Goal: Find specific fact: Find specific fact

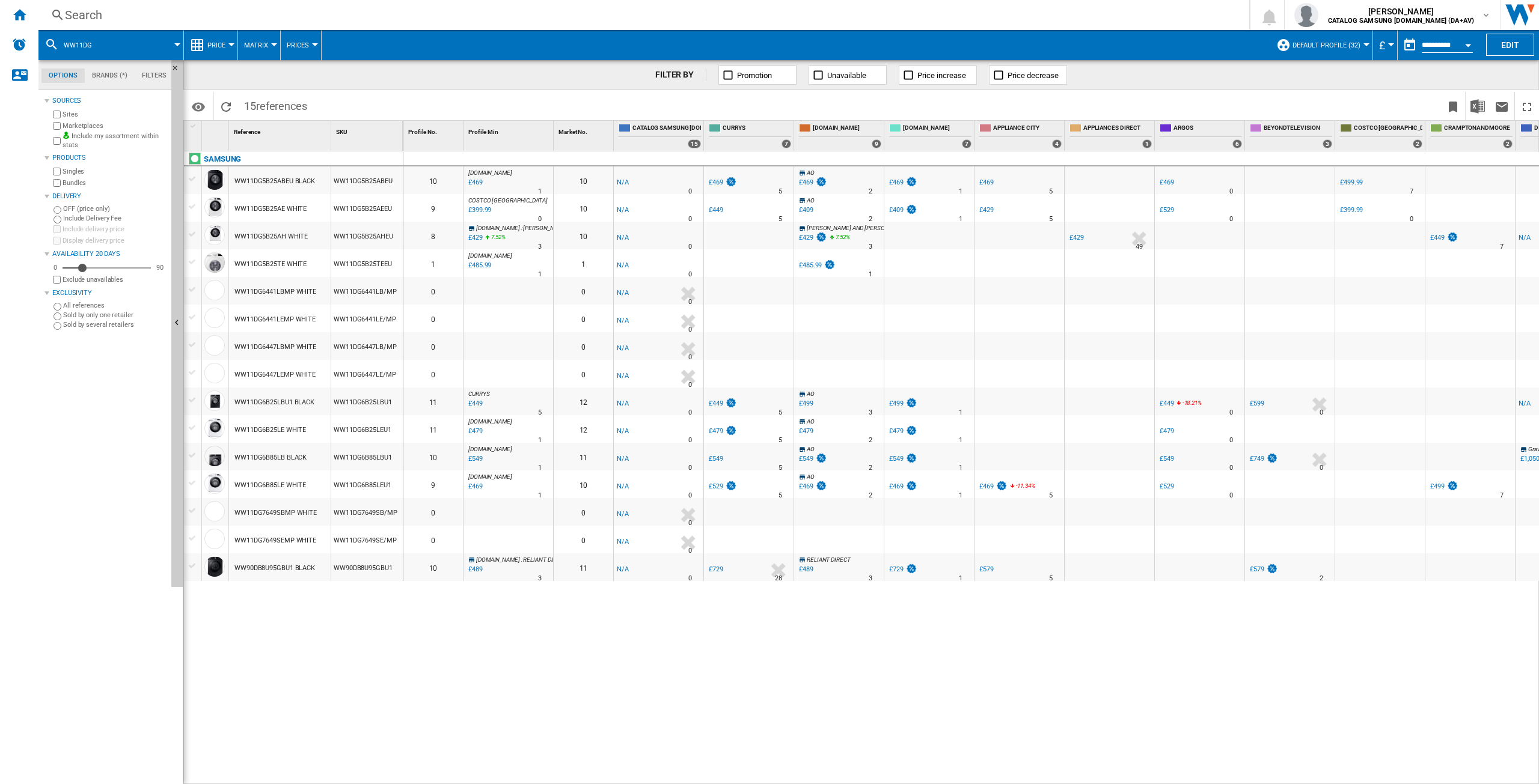
click at [99, 10] on div "Search" at bounding box center [641, 14] width 1153 height 17
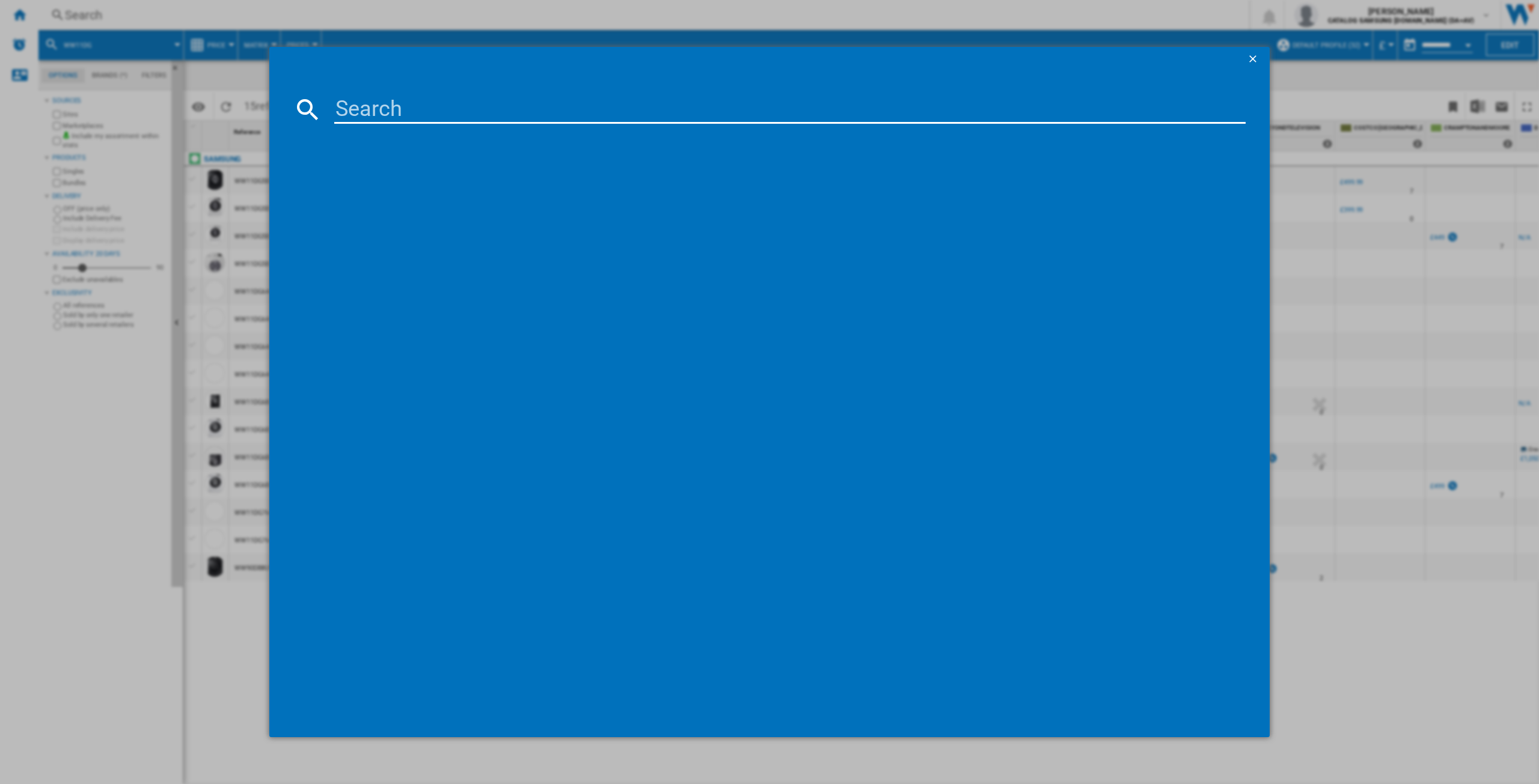
click at [373, 98] on input at bounding box center [790, 110] width 911 height 29
type input "WW80CGC04DA"
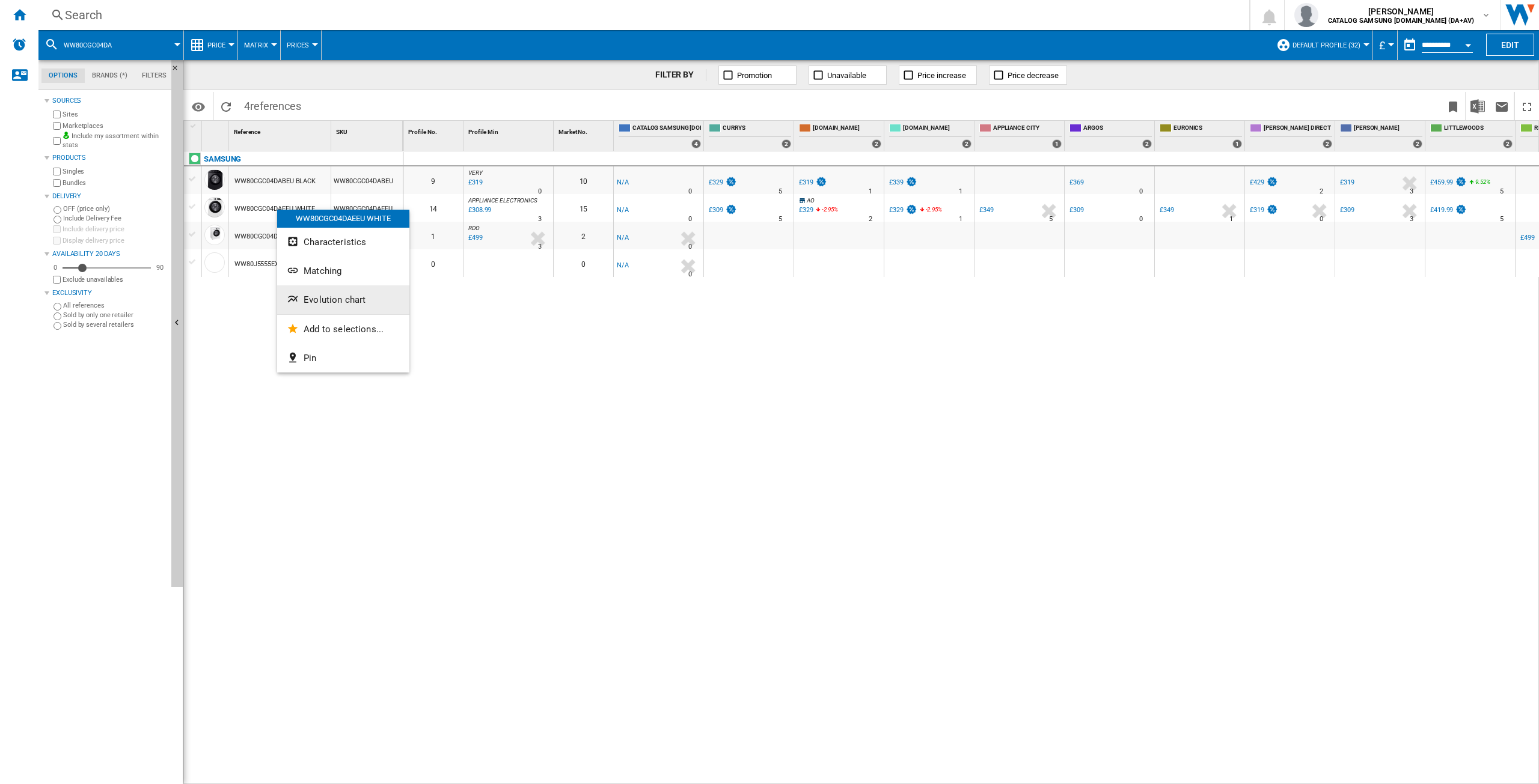
click at [337, 289] on button "Evolution chart" at bounding box center [343, 300] width 133 height 29
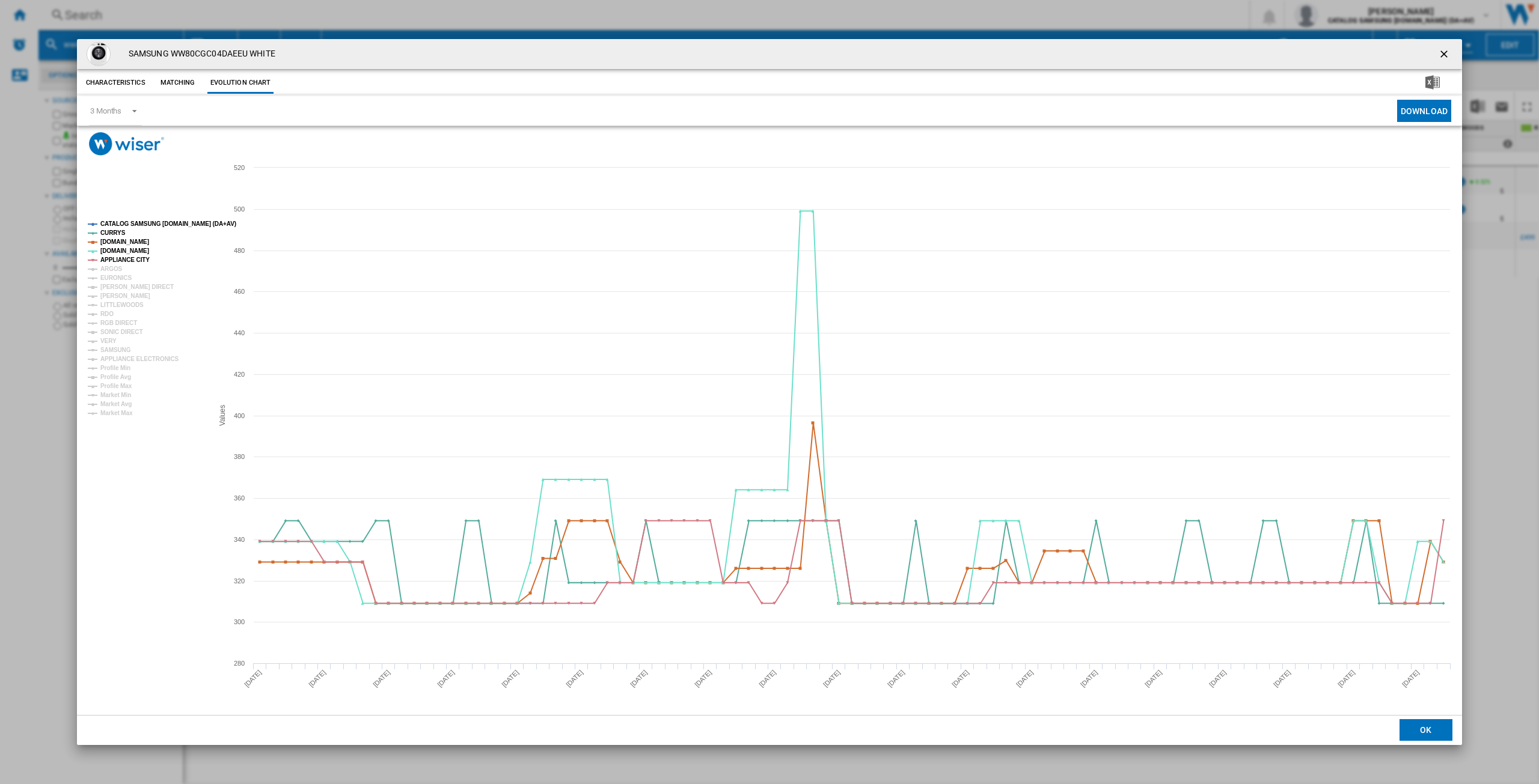
click at [128, 221] on tspan "CATALOG SAMSUNG [DOMAIN_NAME] (DA+AV)" at bounding box center [167, 224] width 136 height 6
click at [112, 267] on tspan "ARGOS" at bounding box center [111, 269] width 22 height 6
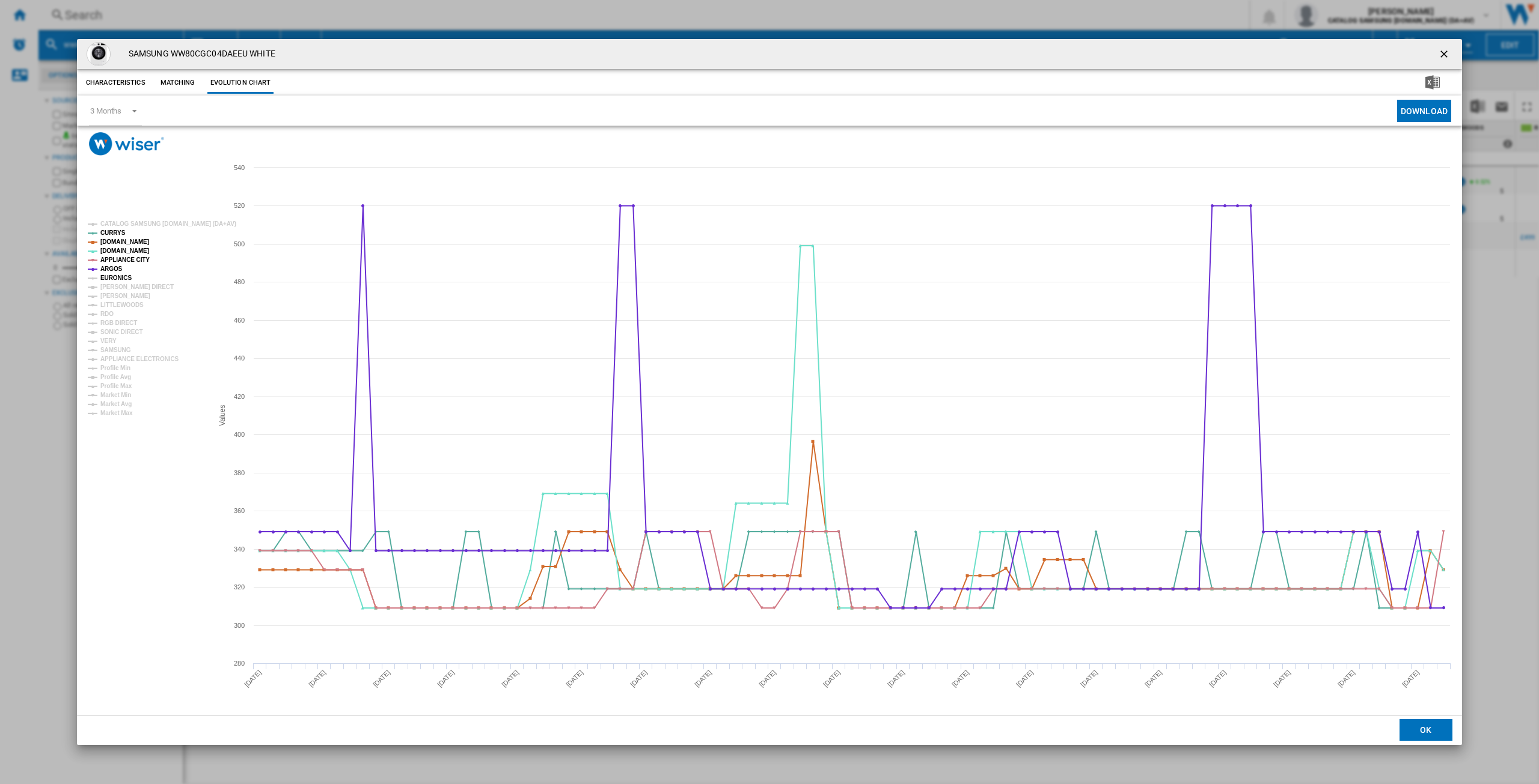
click at [113, 276] on tspan "EURONICS" at bounding box center [115, 278] width 31 height 6
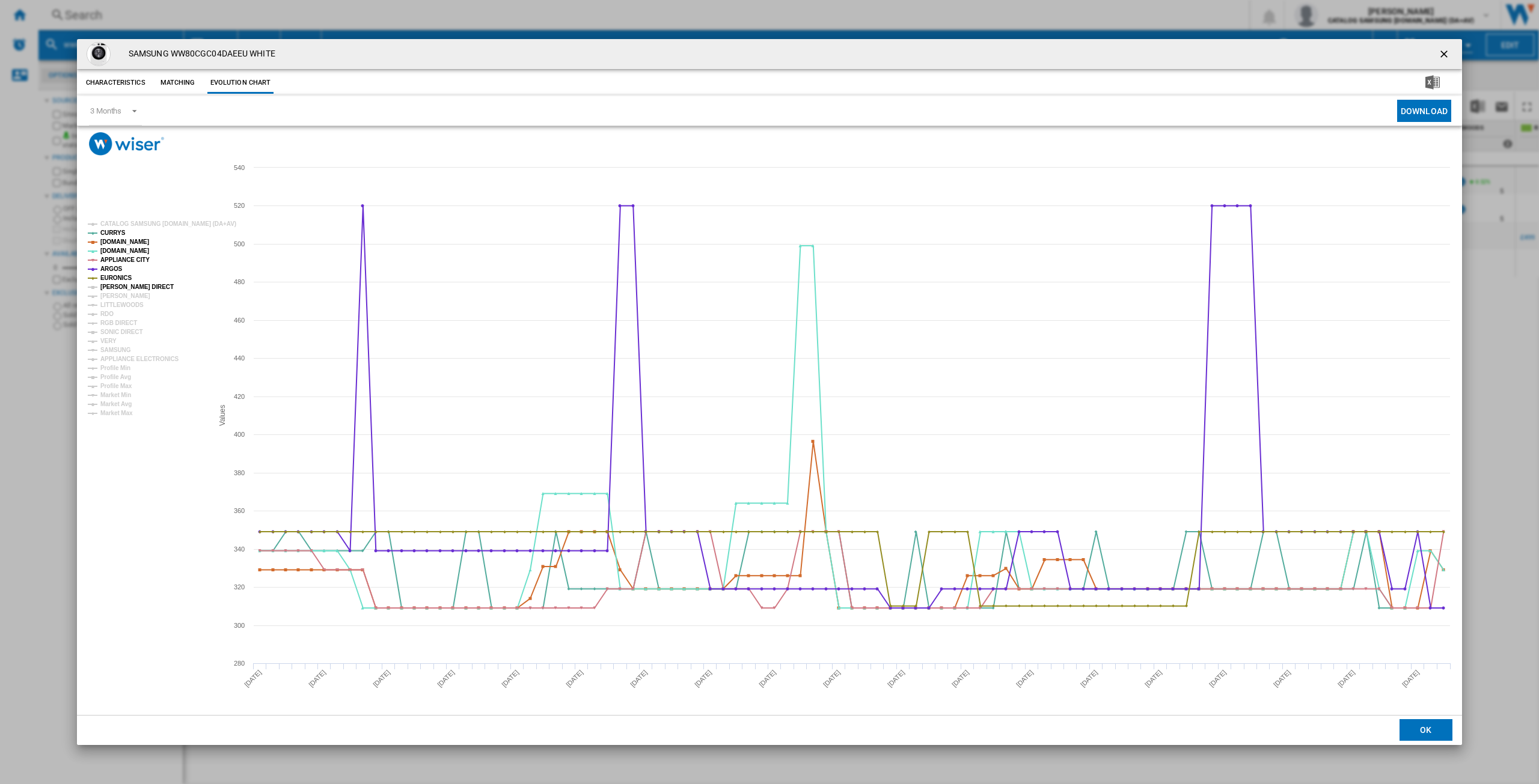
click at [115, 284] on tspan "[PERSON_NAME] DIRECT" at bounding box center [137, 287] width 73 height 6
click at [115, 294] on tspan "[PERSON_NAME]" at bounding box center [125, 296] width 50 height 6
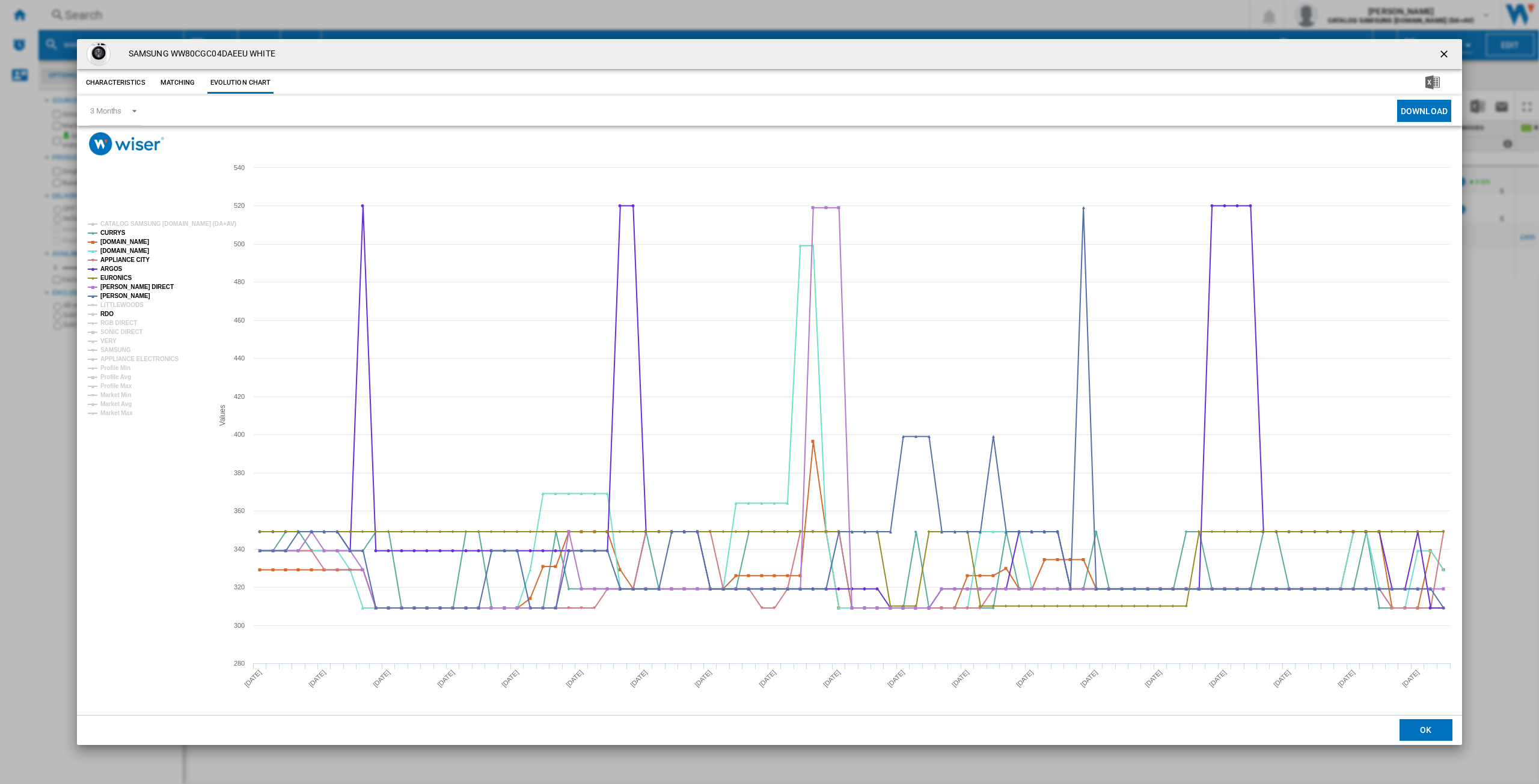
click at [108, 316] on tspan "RDO" at bounding box center [106, 314] width 13 height 6
click at [118, 324] on tspan "RGB DIRECT" at bounding box center [118, 323] width 37 height 6
click at [118, 329] on tspan "SONIC DIRECT" at bounding box center [121, 332] width 42 height 6
click at [110, 341] on tspan "VERY" at bounding box center [108, 341] width 16 height 6
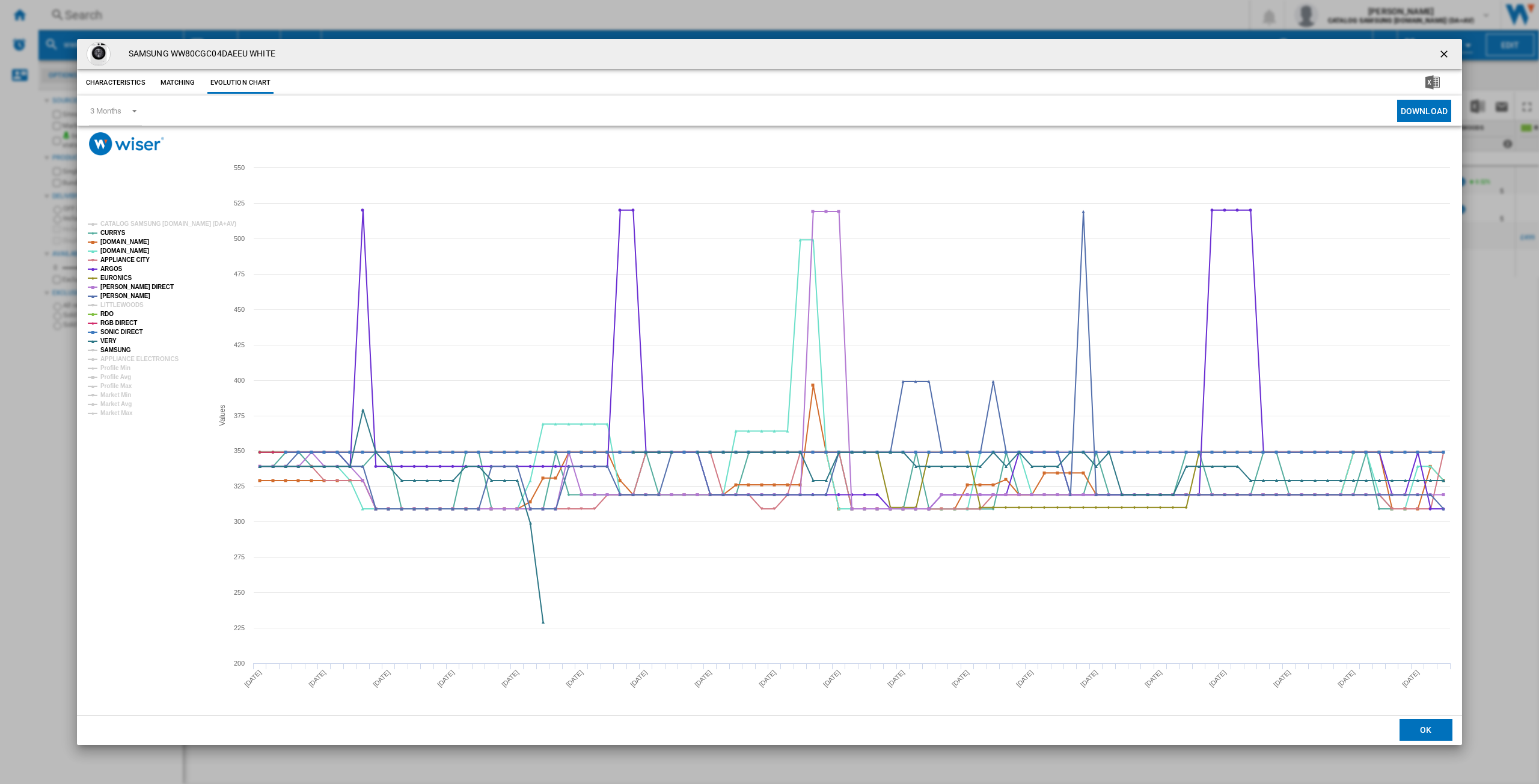
drag, startPoint x: 112, startPoint y: 351, endPoint x: 129, endPoint y: 355, distance: 17.5
click at [113, 351] on tspan "SAMSUNG" at bounding box center [115, 350] width 31 height 6
click at [133, 356] on tspan "APPLIANCE ELECTRONICS" at bounding box center [139, 359] width 79 height 6
click at [1445, 56] on ng-md-icon "getI18NText('BUTTONS.CLOSE_DIALOG')" at bounding box center [1445, 56] width 14 height 14
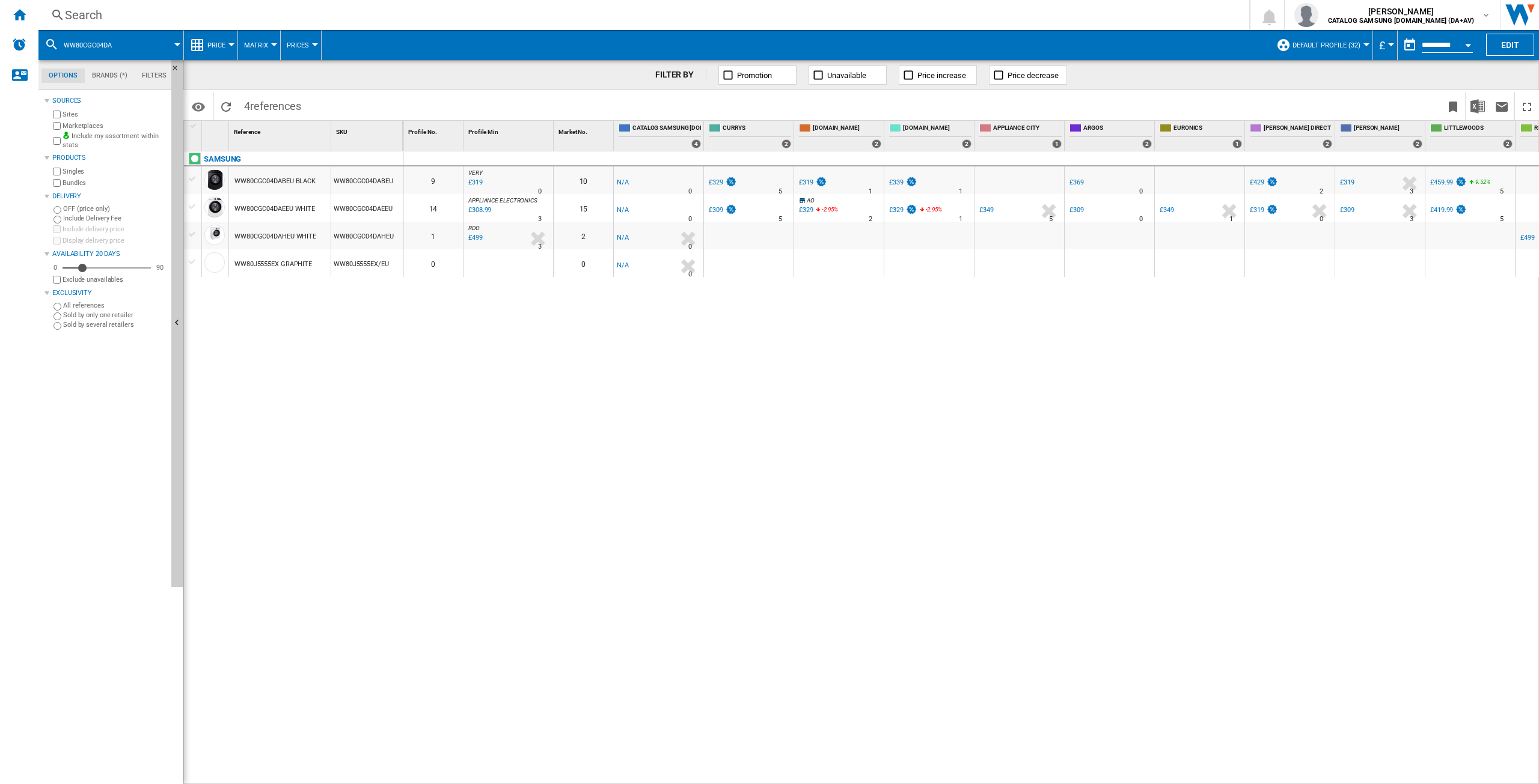
click at [718, 209] on div "£309" at bounding box center [716, 210] width 14 height 8
click at [1348, 210] on div "£309" at bounding box center [1347, 210] width 14 height 8
click at [715, 180] on div "£329" at bounding box center [716, 183] width 14 height 8
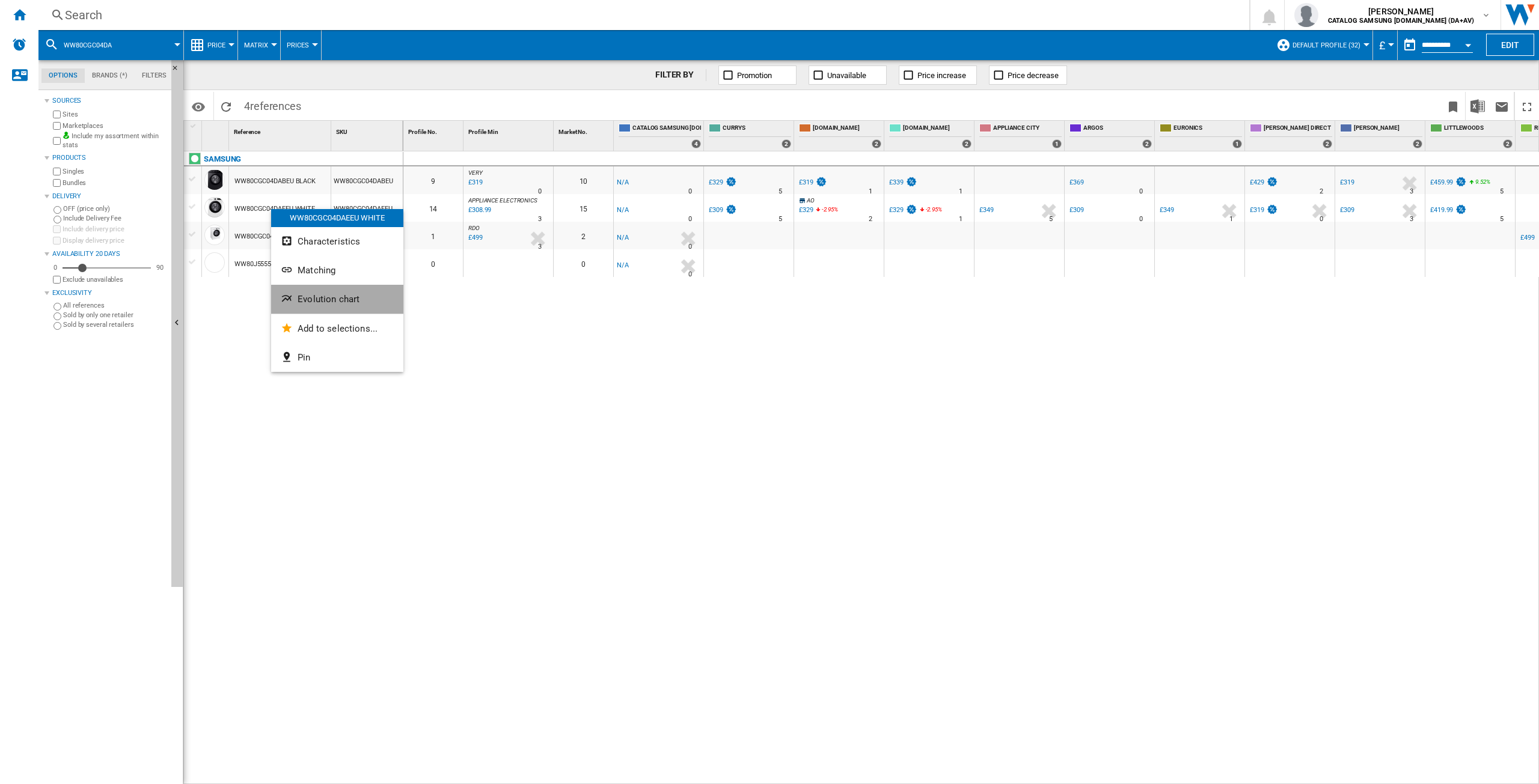
click at [332, 299] on span "Evolution chart" at bounding box center [329, 299] width 62 height 11
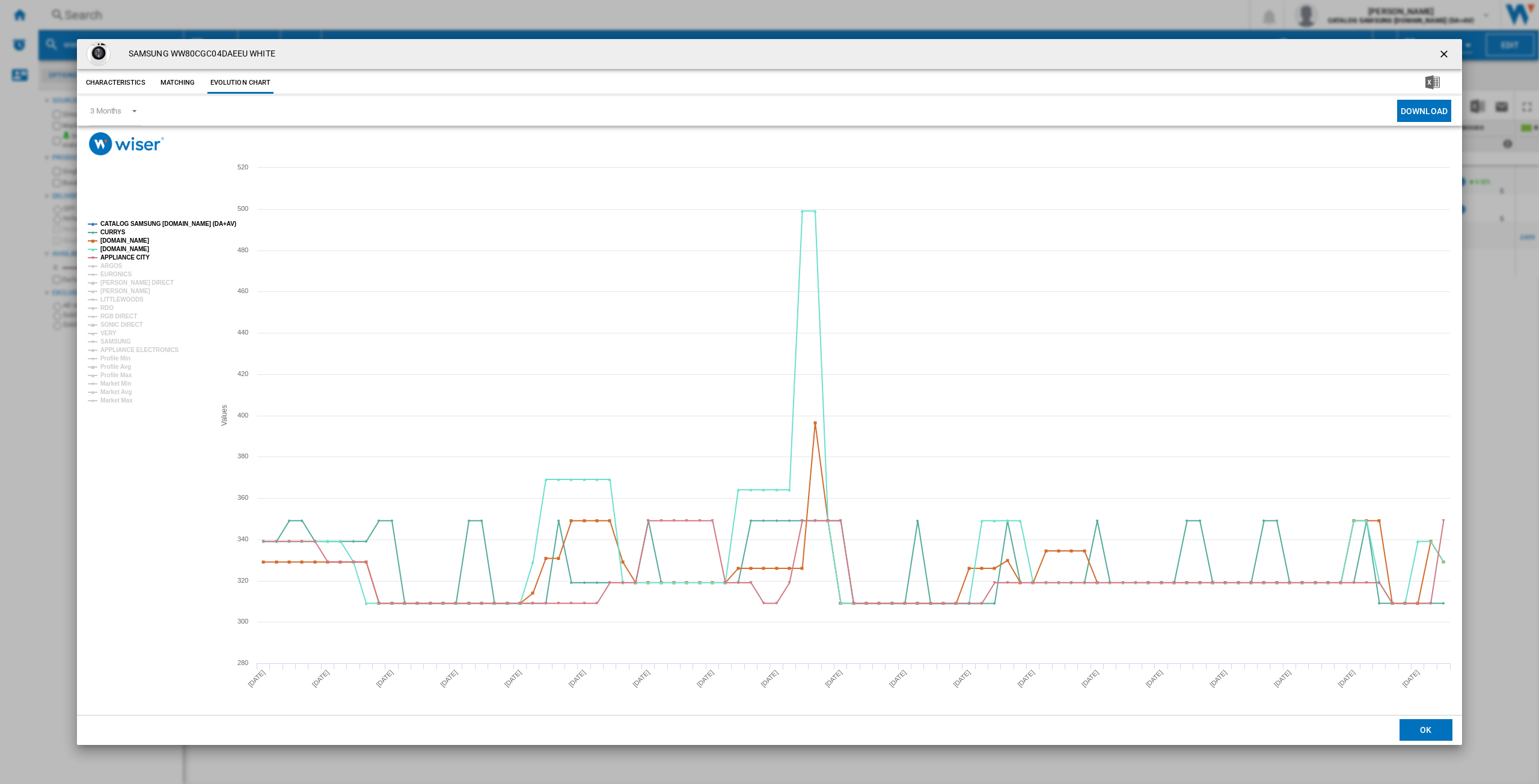
click at [131, 223] on tspan "CATALOG SAMSUNG [DOMAIN_NAME] (DA+AV)" at bounding box center [167, 224] width 136 height 6
click at [113, 267] on tspan "ARGOS" at bounding box center [111, 266] width 22 height 6
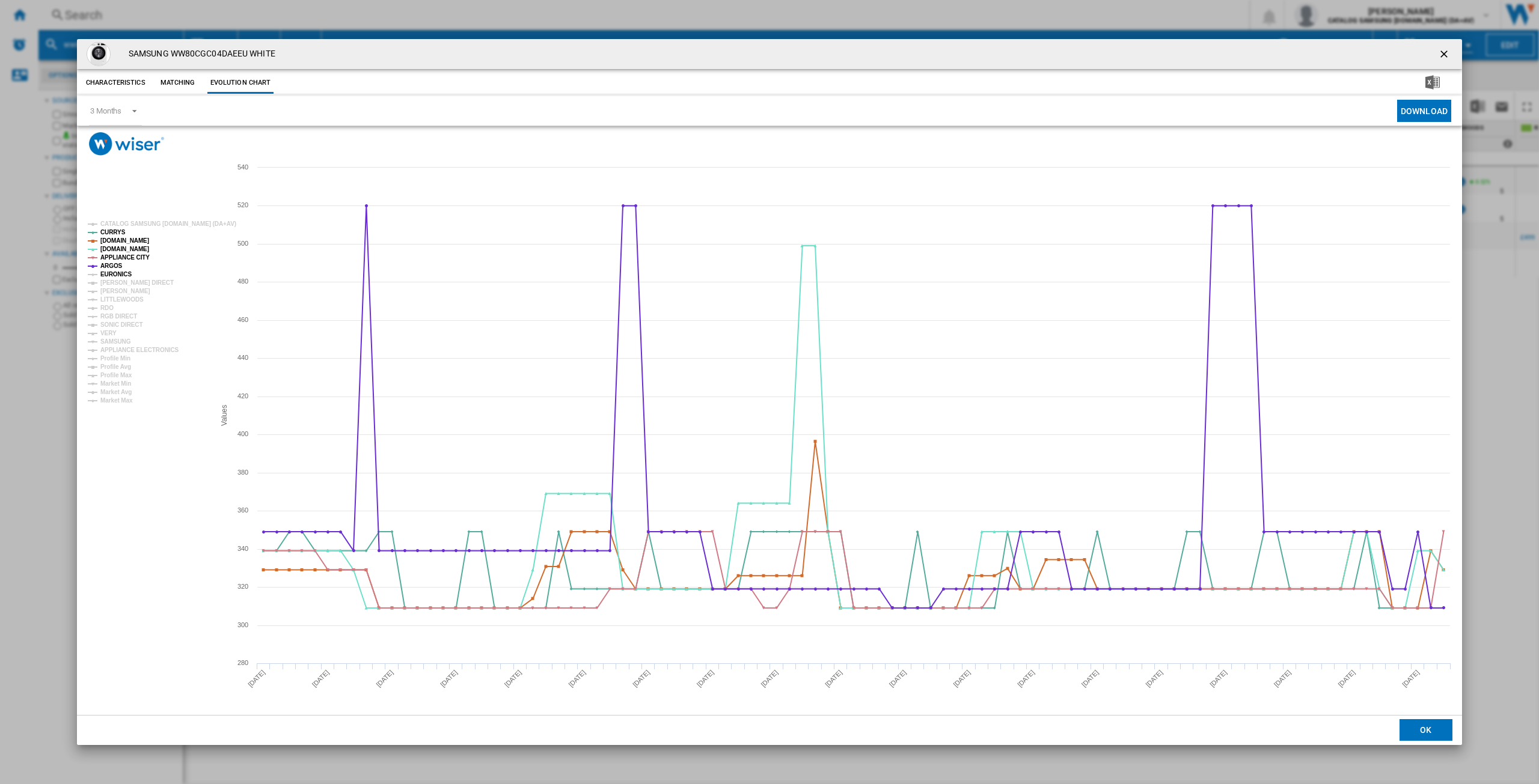
click at [113, 275] on tspan "EURONICS" at bounding box center [115, 275] width 31 height 6
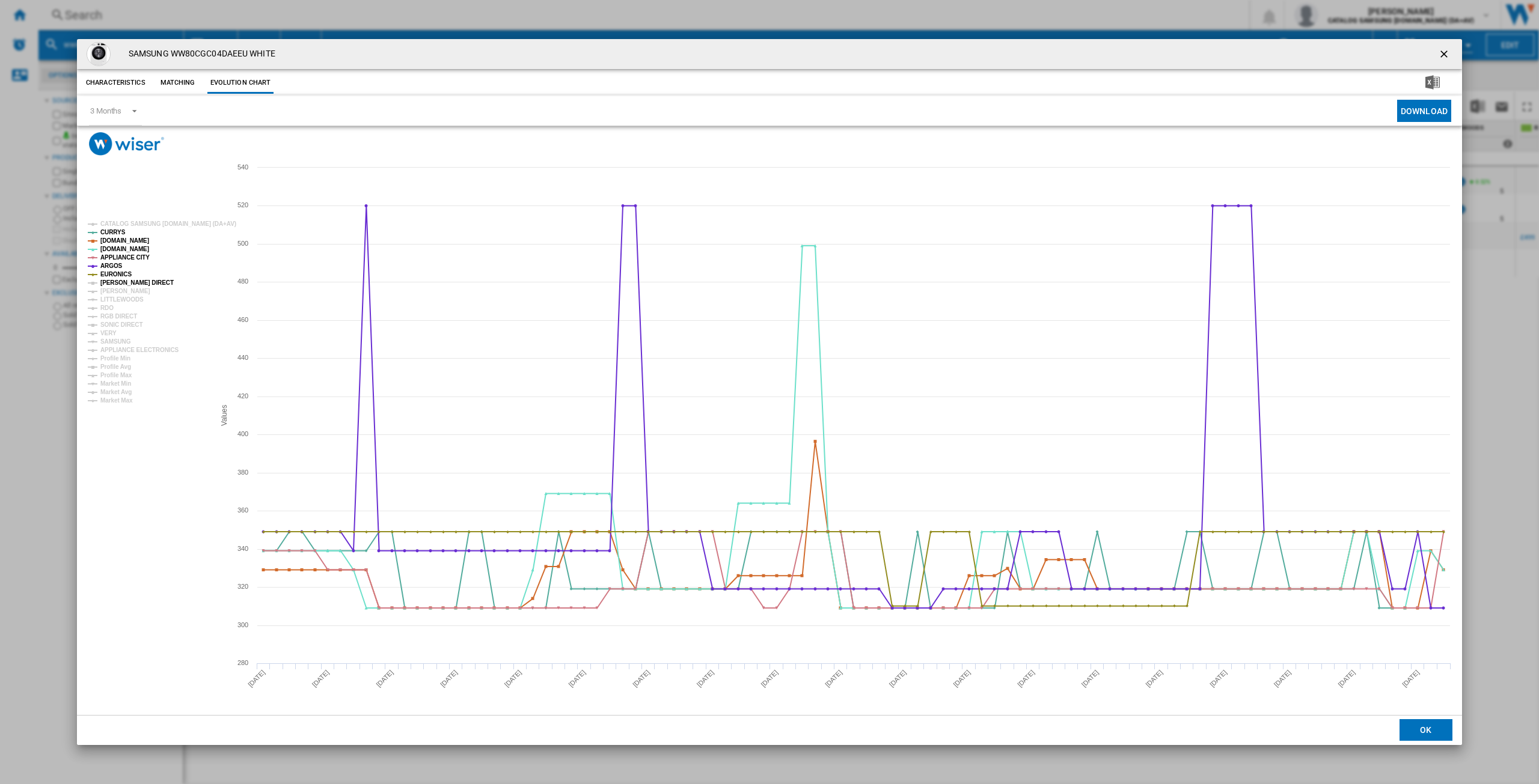
click at [116, 283] on tspan "[PERSON_NAME] DIRECT" at bounding box center [137, 282] width 73 height 6
click at [123, 288] on tspan "[PERSON_NAME]" at bounding box center [125, 291] width 50 height 6
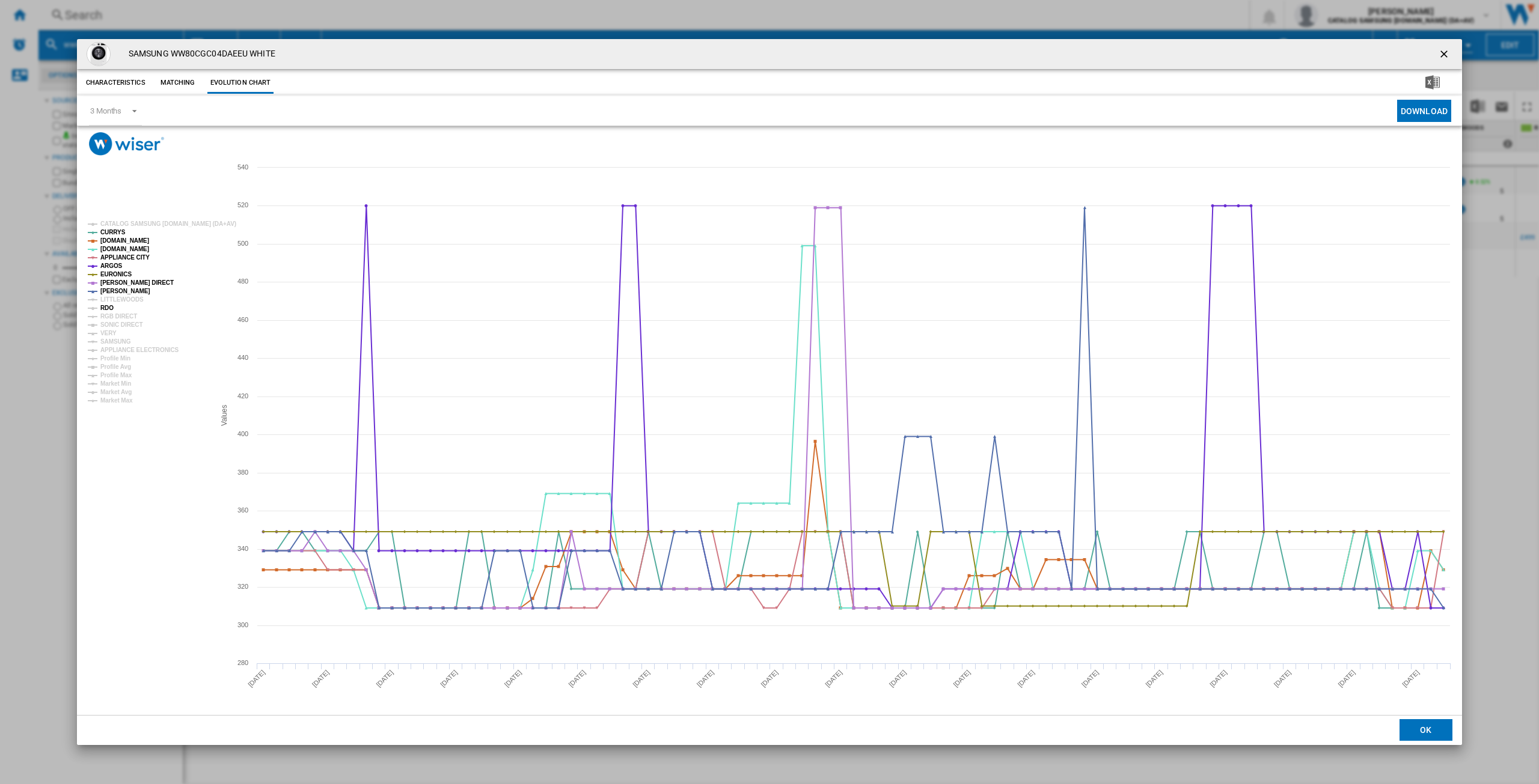
click at [113, 308] on tspan "RDO" at bounding box center [106, 308] width 13 height 6
click at [117, 316] on tspan "RGB DIRECT" at bounding box center [118, 317] width 37 height 6
click at [117, 324] on tspan "SONIC DIRECT" at bounding box center [121, 325] width 42 height 6
click at [110, 332] on tspan "VERY" at bounding box center [108, 333] width 16 height 6
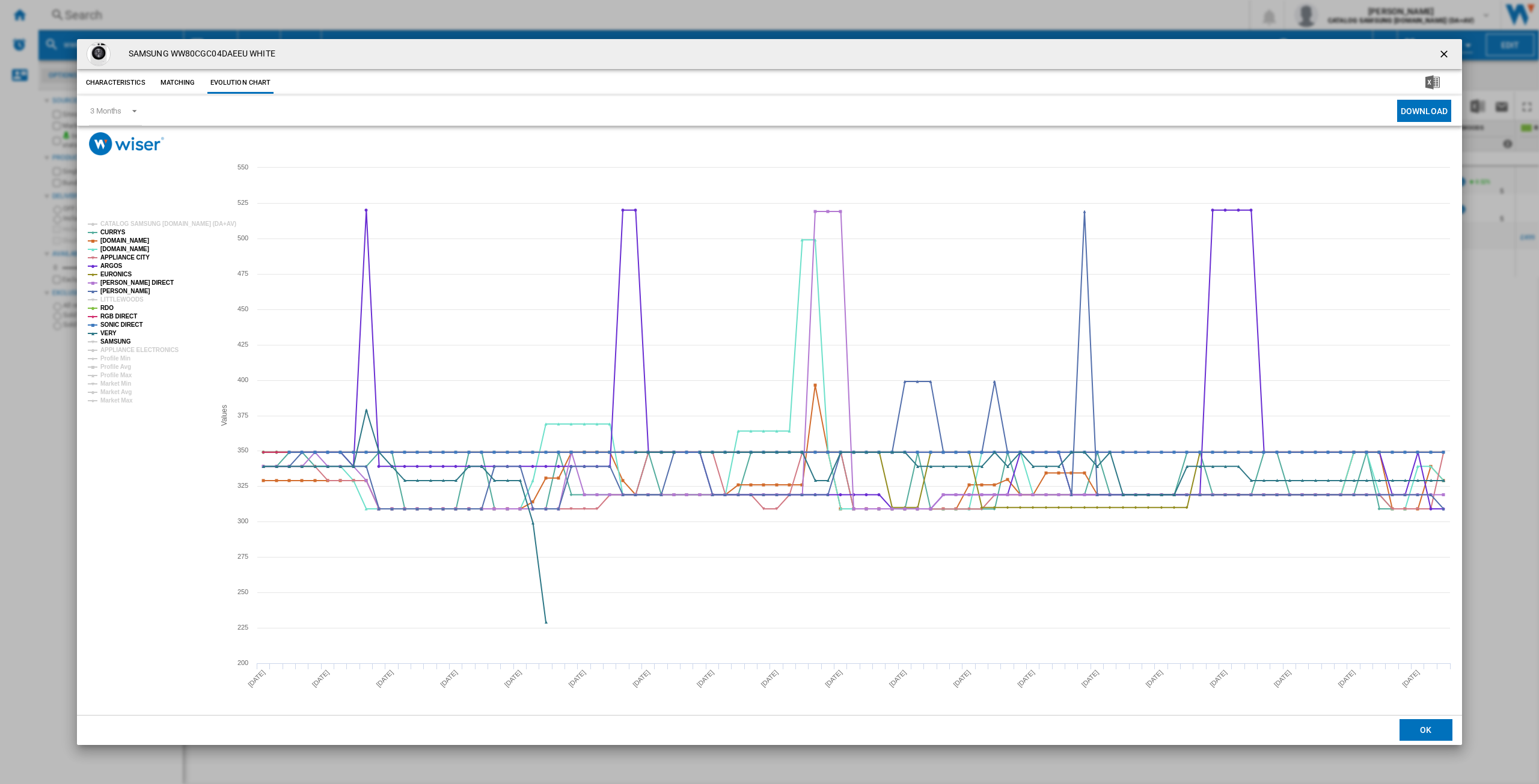
click at [113, 340] on tspan "SAMSUNG" at bounding box center [115, 341] width 31 height 6
click at [123, 352] on tspan "APPLIANCE ELECTRONICS" at bounding box center [139, 350] width 79 height 6
click at [1448, 51] on ng-md-icon "getI18NText('BUTTONS.CLOSE_DIALOG')" at bounding box center [1445, 56] width 14 height 14
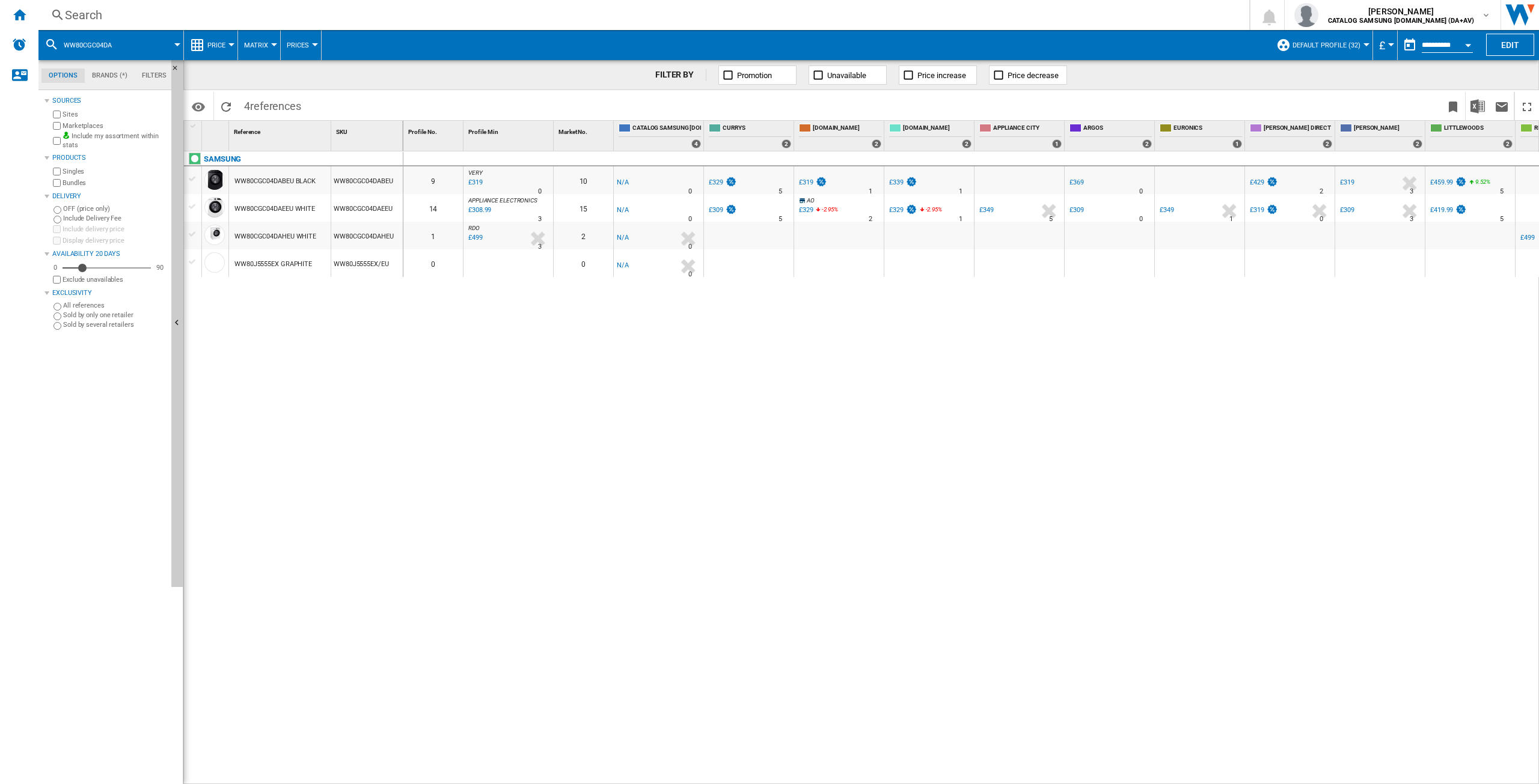
click at [98, 18] on div "Search" at bounding box center [641, 14] width 1153 height 17
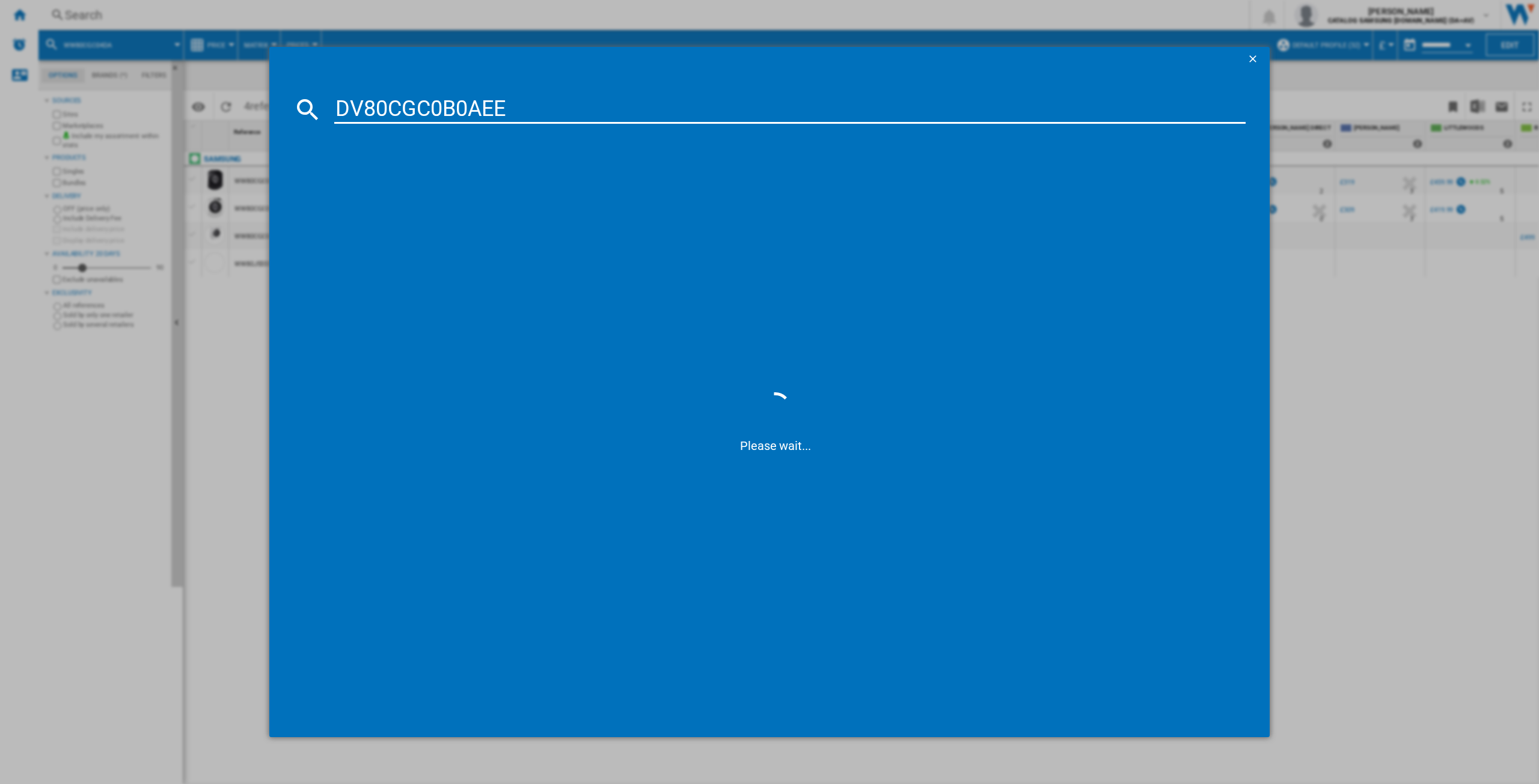
type input "DV80CGC0B0AE"
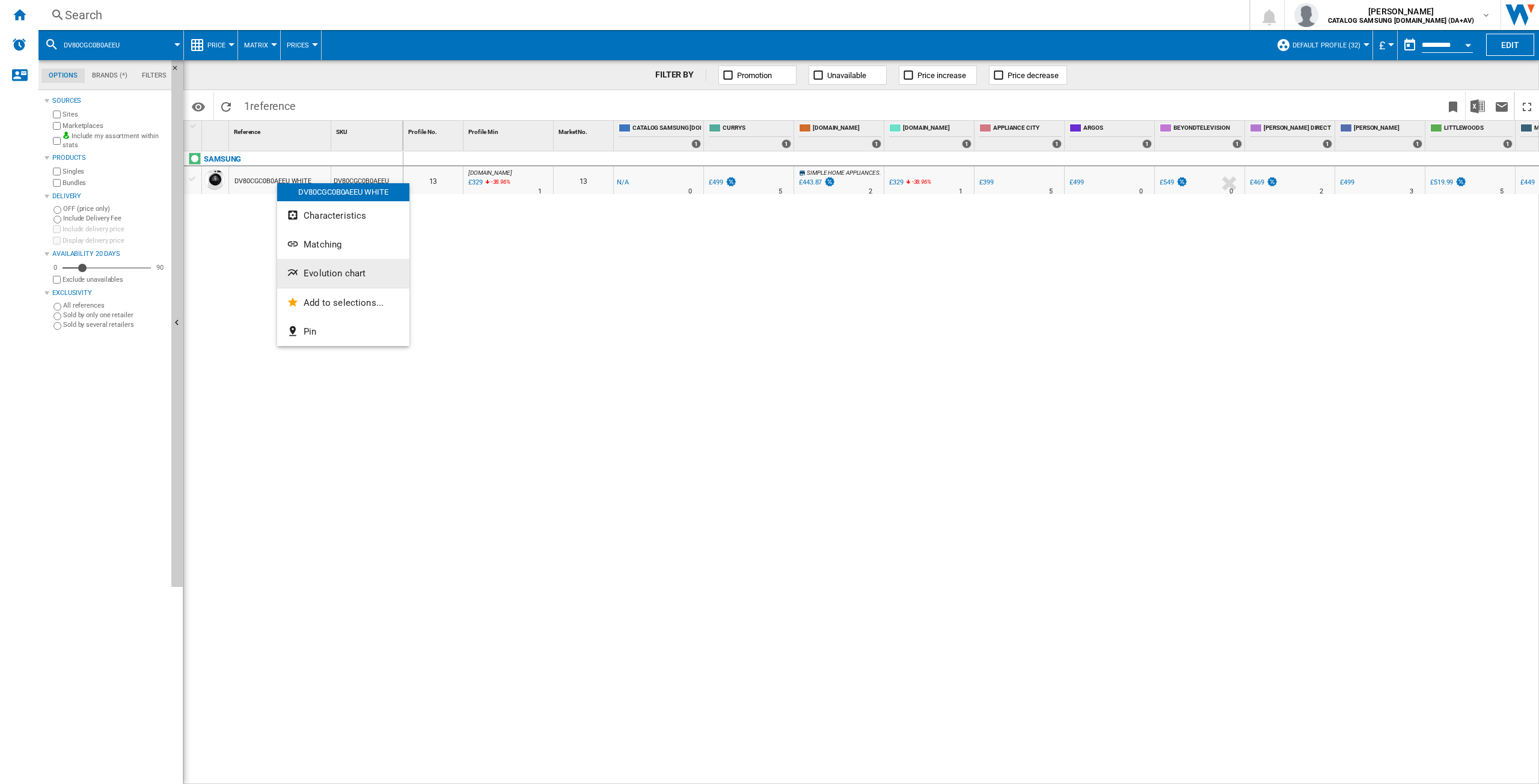
click at [349, 265] on button "Evolution chart" at bounding box center [343, 273] width 133 height 29
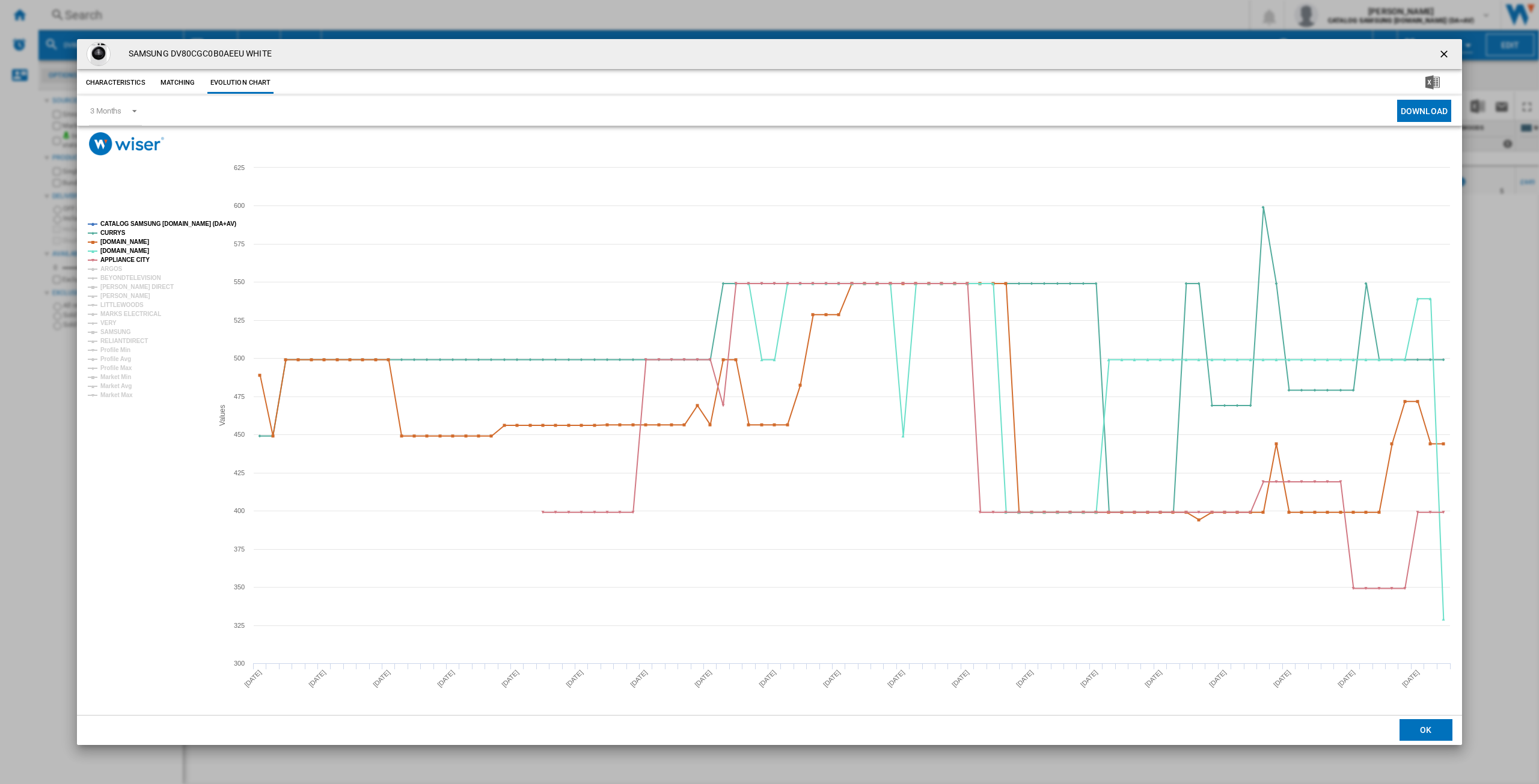
click at [133, 222] on tspan "CATALOG SAMSUNG [DOMAIN_NAME] (DA+AV)" at bounding box center [167, 224] width 136 height 6
click at [114, 271] on tspan "ARGOS" at bounding box center [111, 269] width 22 height 6
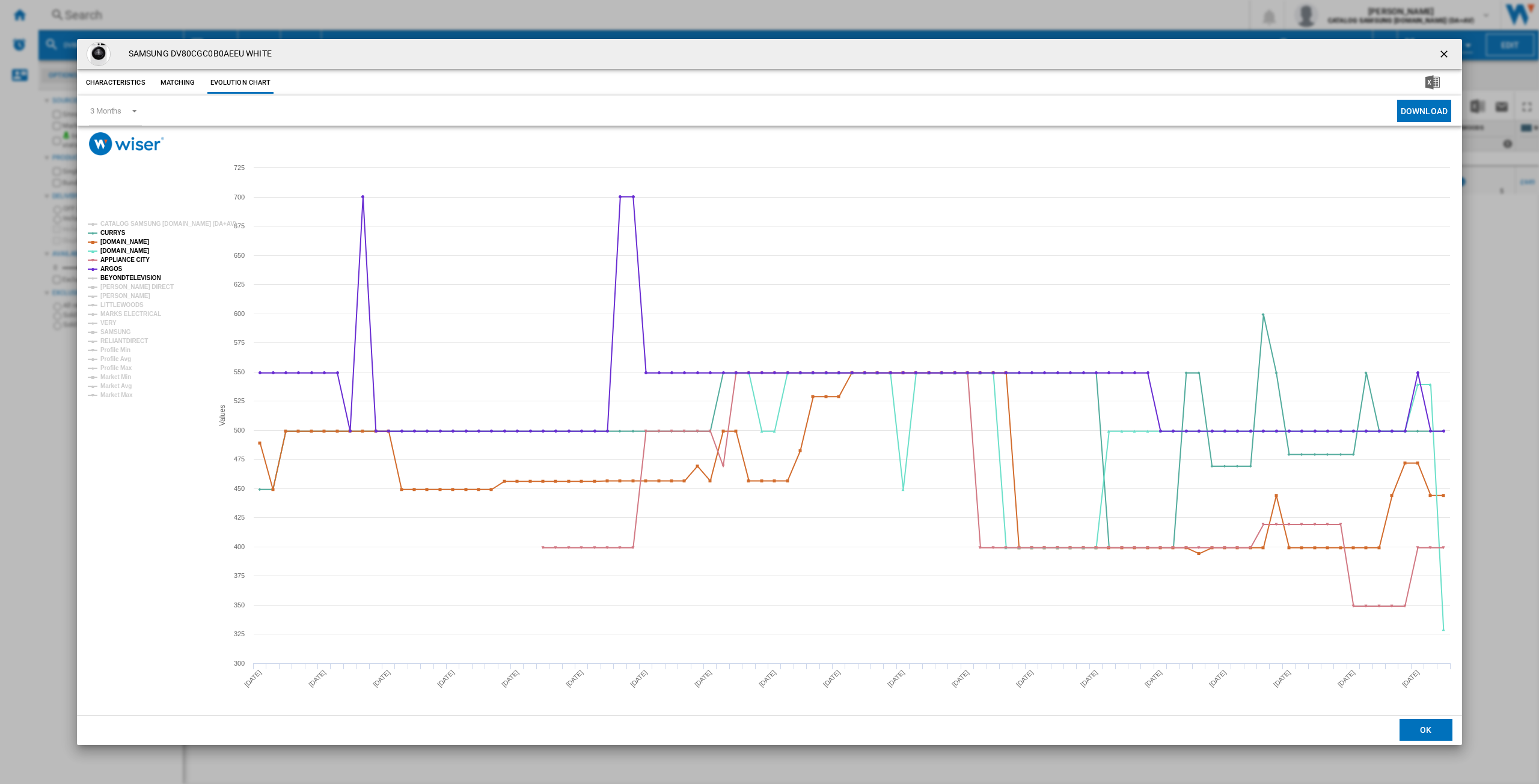
click at [119, 275] on tspan "BEYONDTELEVISION" at bounding box center [130, 278] width 61 height 6
click at [119, 286] on tspan "[PERSON_NAME] DIRECT" at bounding box center [137, 287] width 73 height 6
click at [117, 294] on tspan "[PERSON_NAME]" at bounding box center [125, 296] width 50 height 6
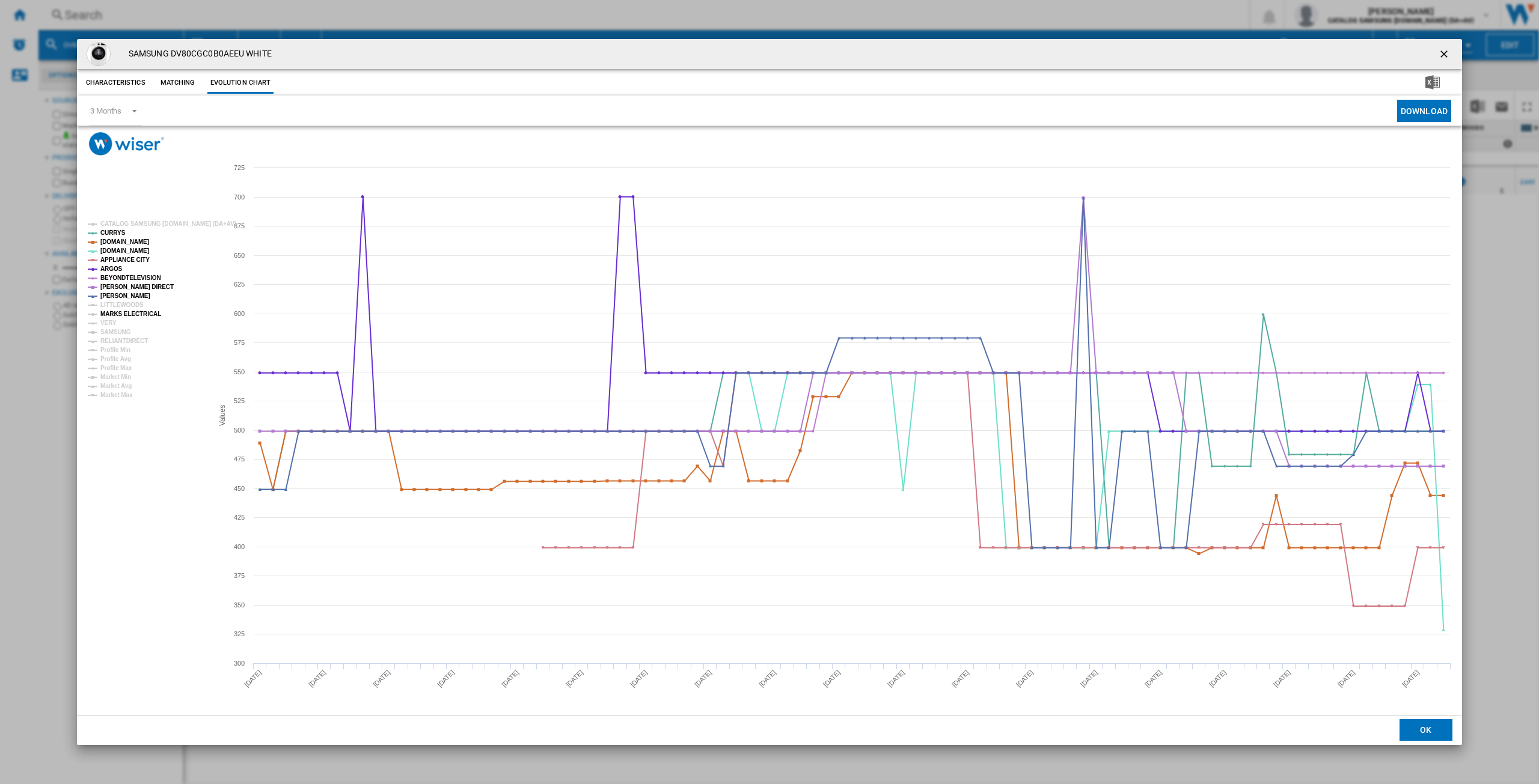
click at [117, 316] on tspan "MARKS ELECTRICAL" at bounding box center [130, 314] width 61 height 6
click at [112, 321] on tspan "VERY" at bounding box center [108, 323] width 16 height 6
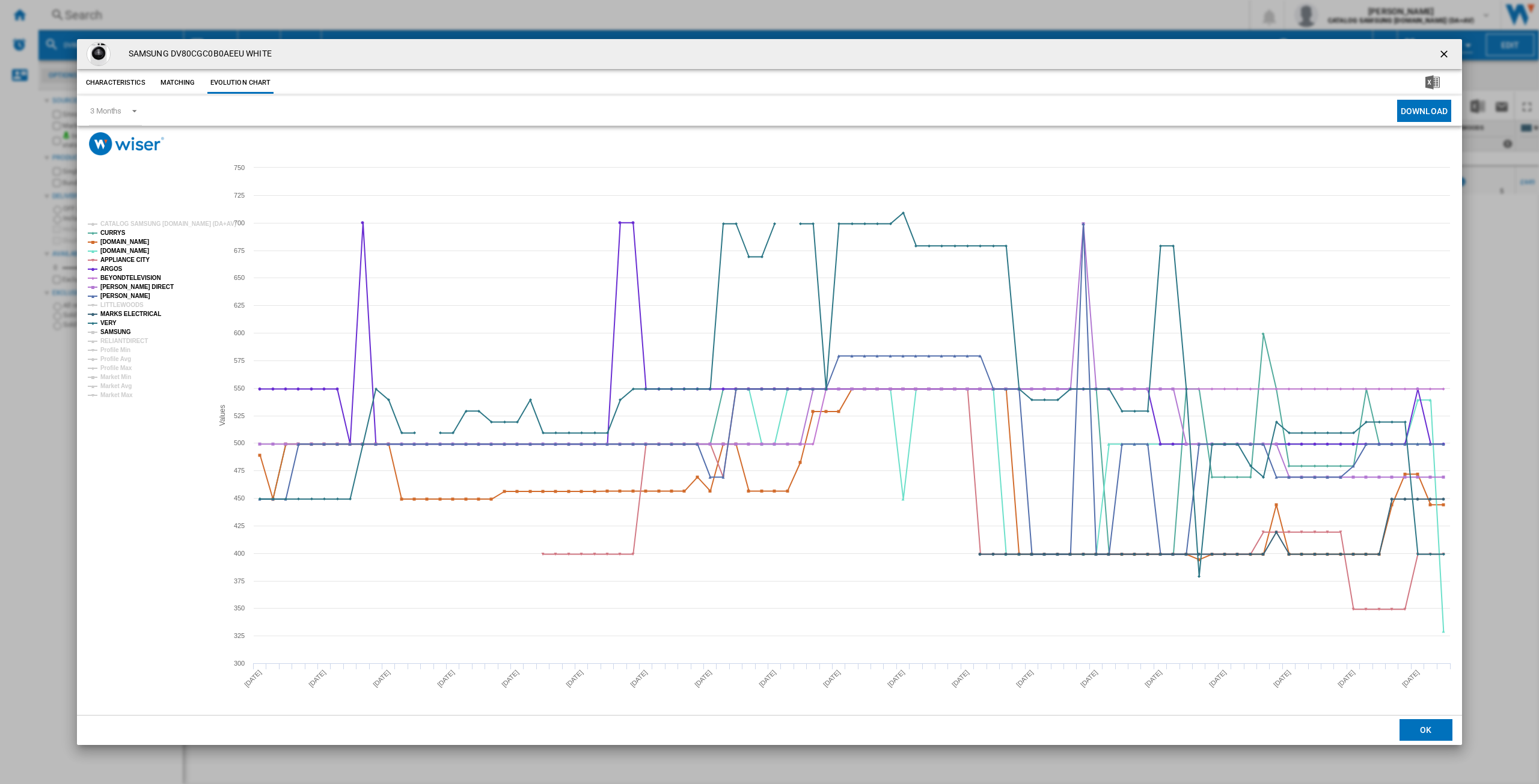
click at [119, 329] on tspan "SAMSUNG" at bounding box center [115, 332] width 31 height 6
click at [122, 344] on tspan "RELIANTDIRECT" at bounding box center [124, 341] width 48 height 6
